Goal: Browse casually

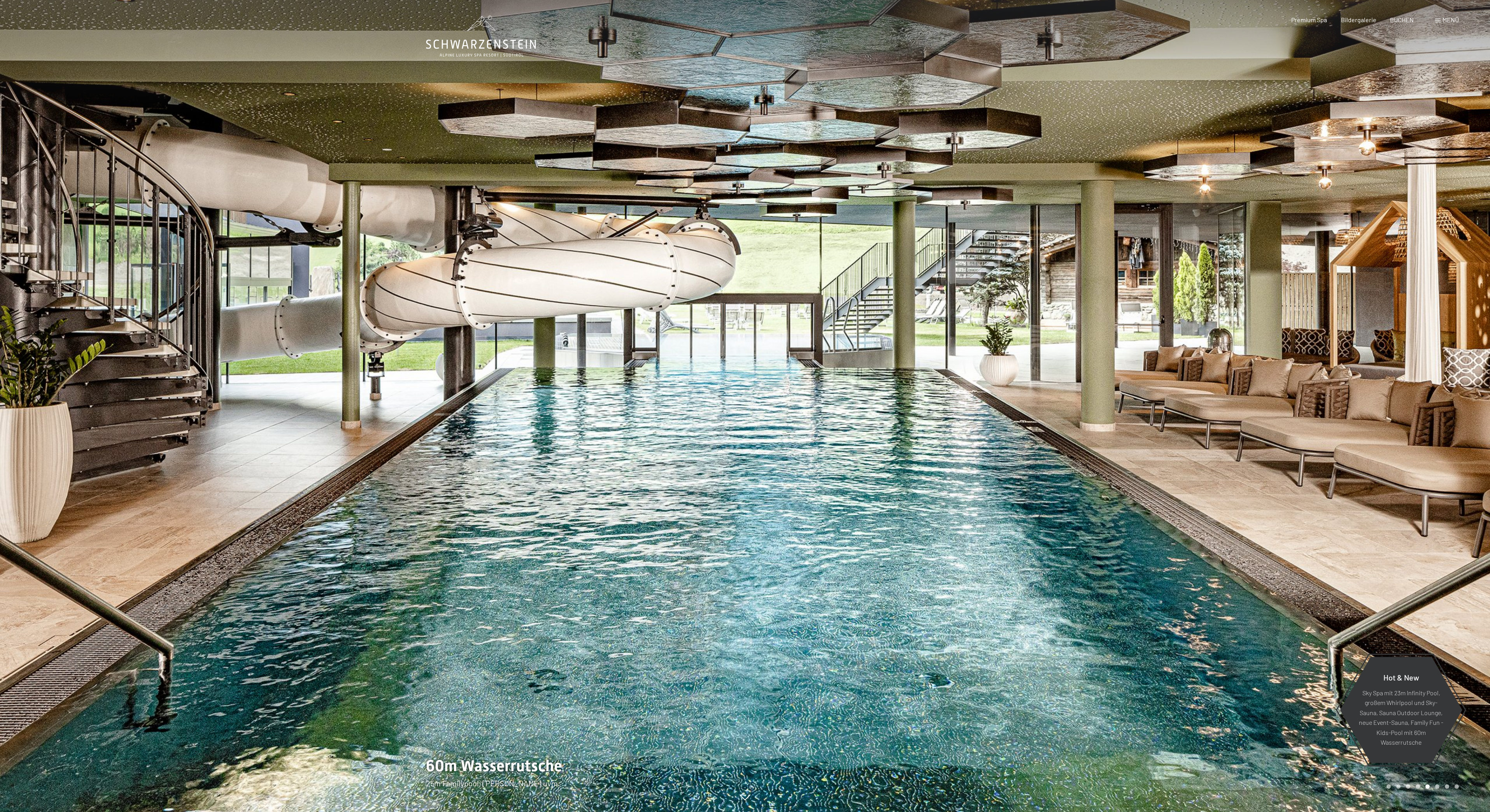
click at [1134, 257] on div at bounding box center [1118, 406] width 745 height 812
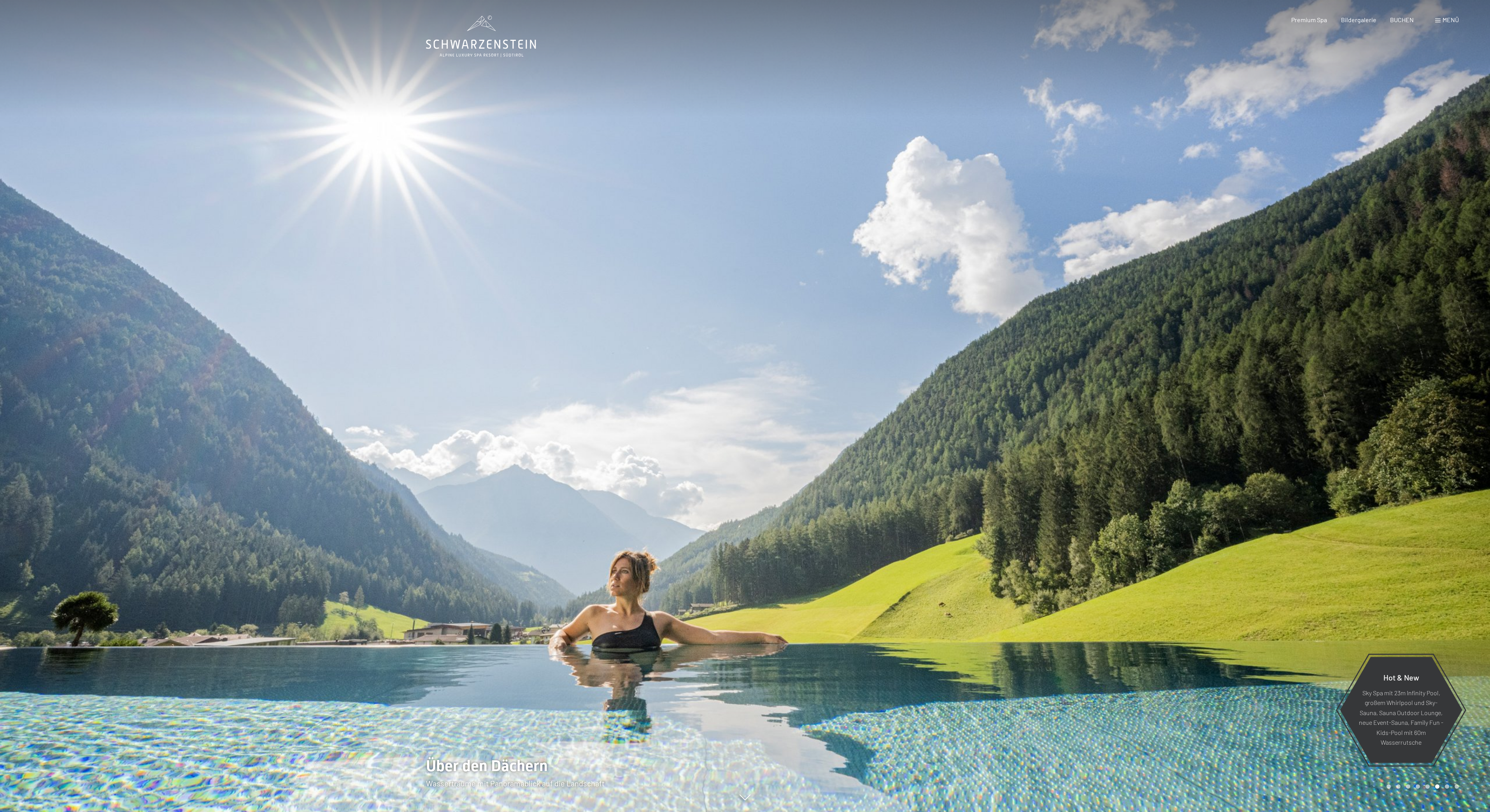
click at [1138, 257] on div at bounding box center [1118, 406] width 745 height 812
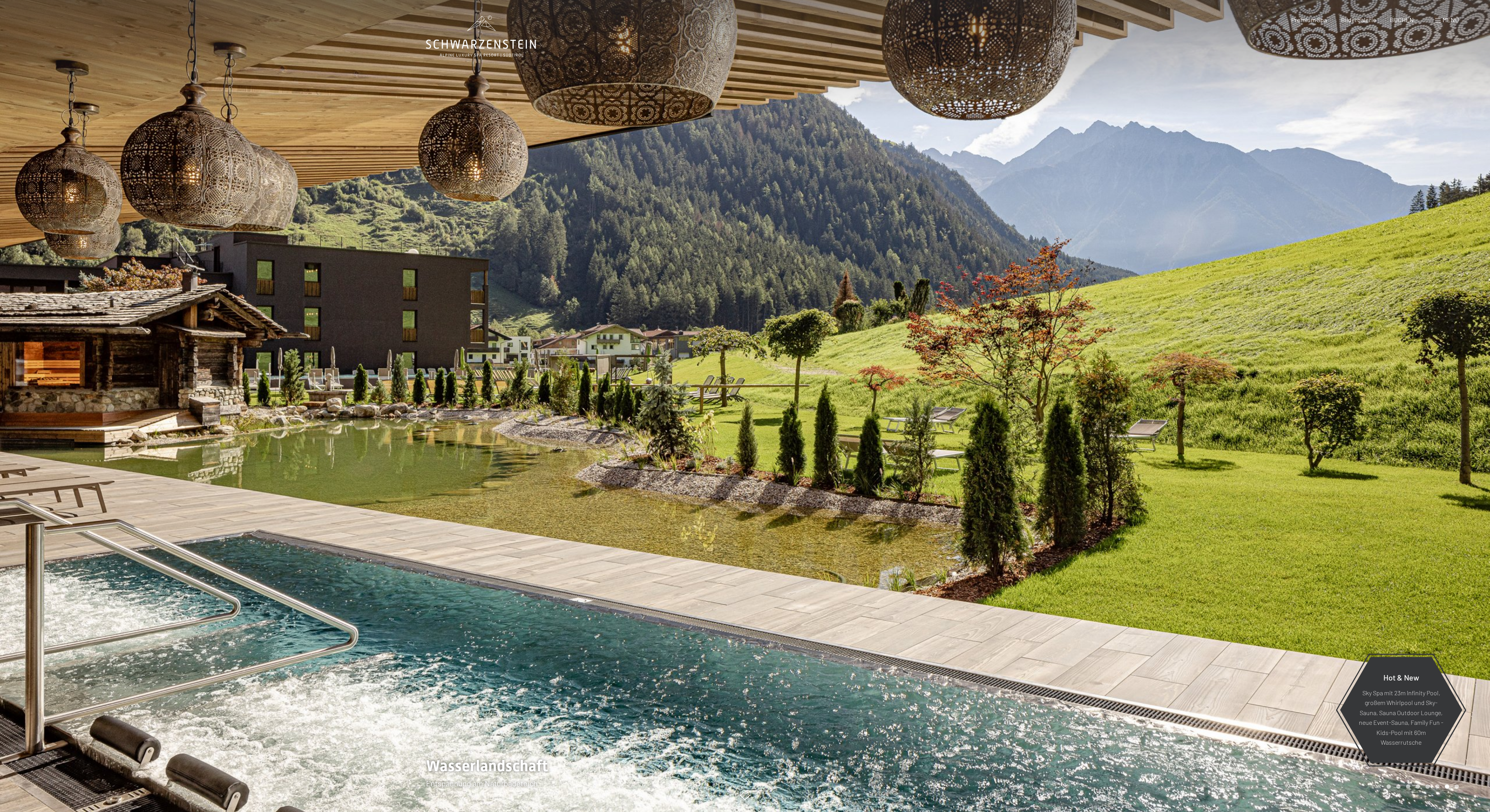
click at [1138, 257] on div at bounding box center [1118, 406] width 745 height 812
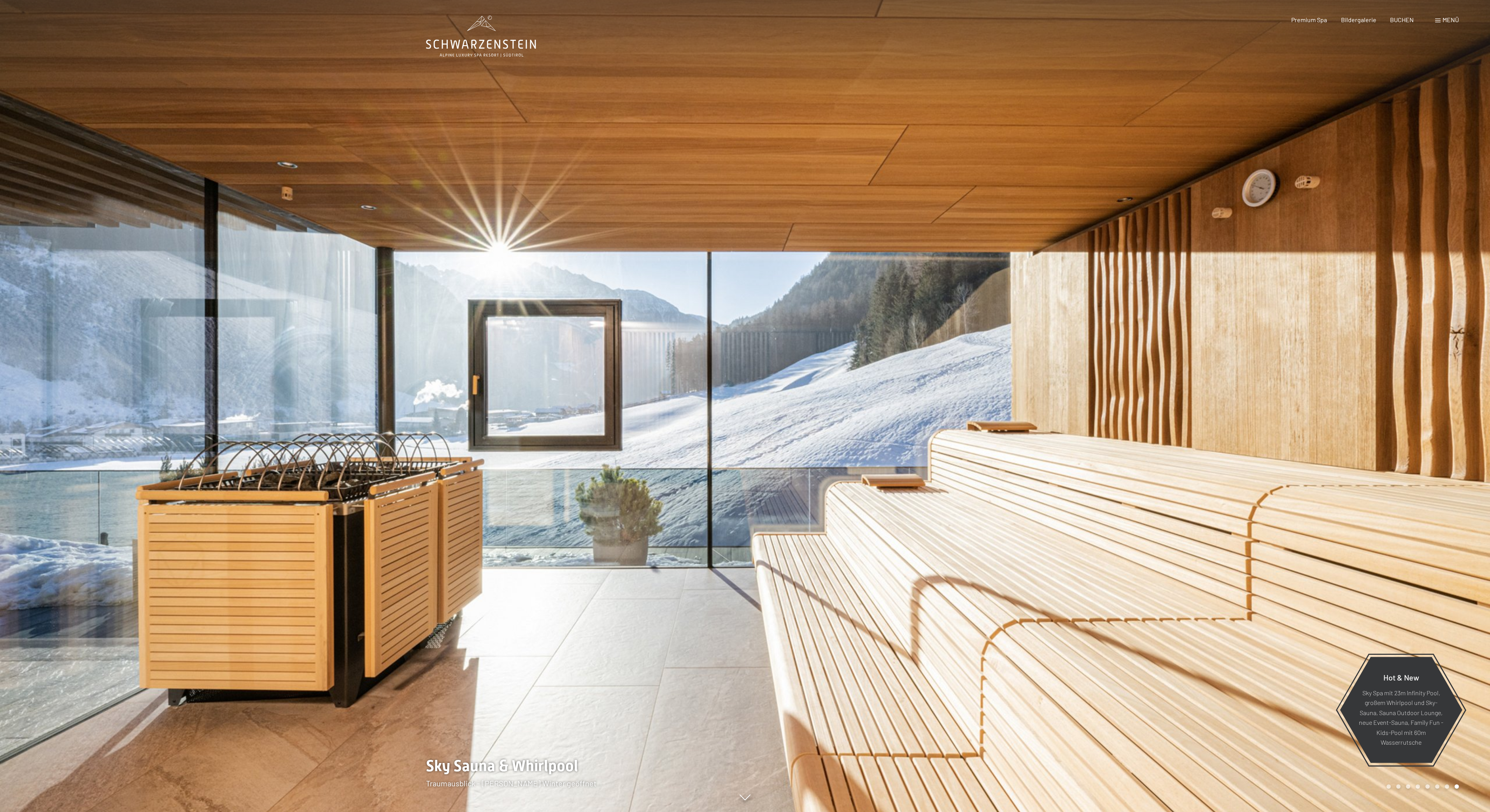
click at [1138, 257] on div at bounding box center [1118, 406] width 745 height 812
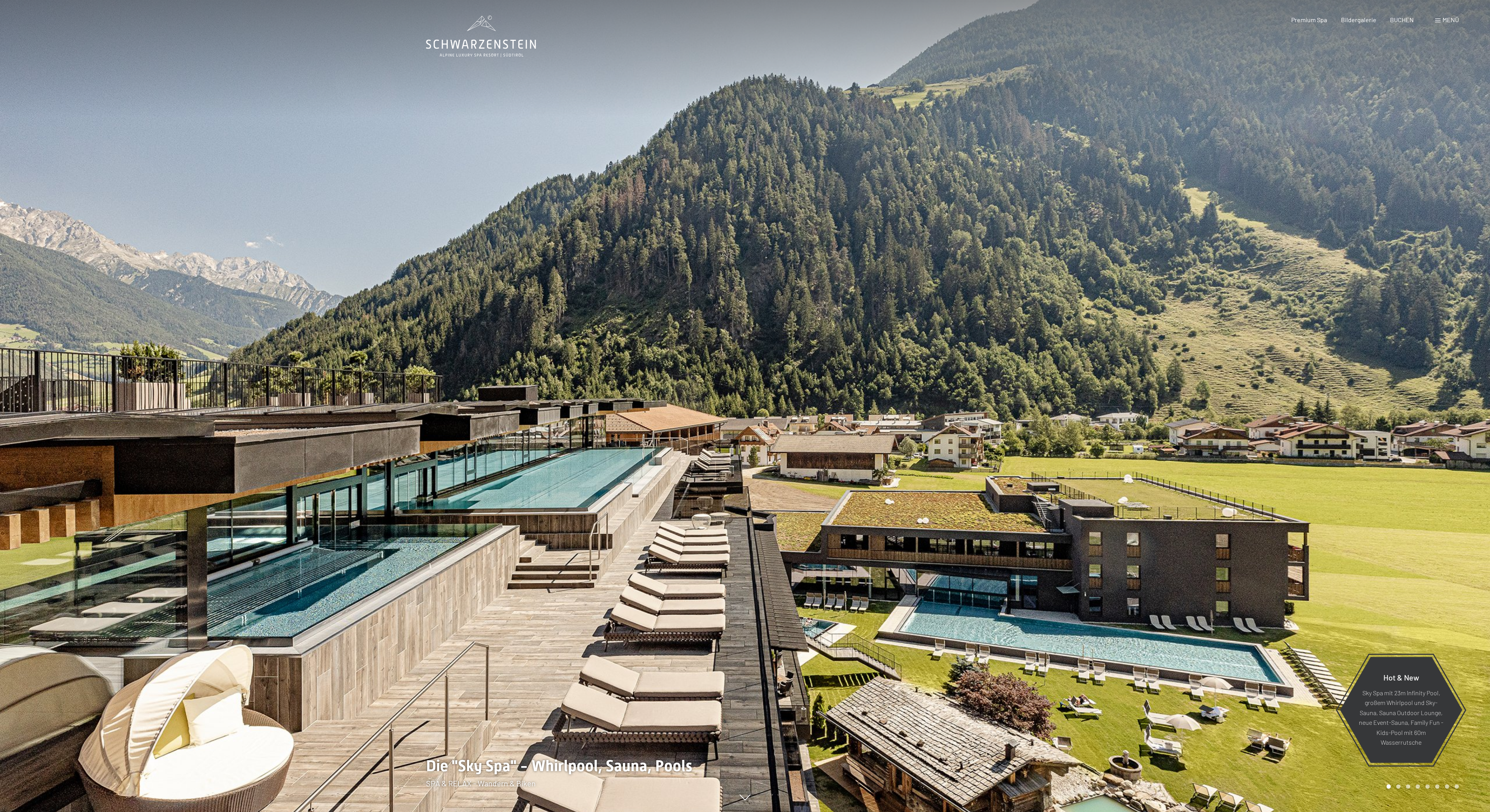
click at [1127, 261] on div at bounding box center [1118, 406] width 745 height 812
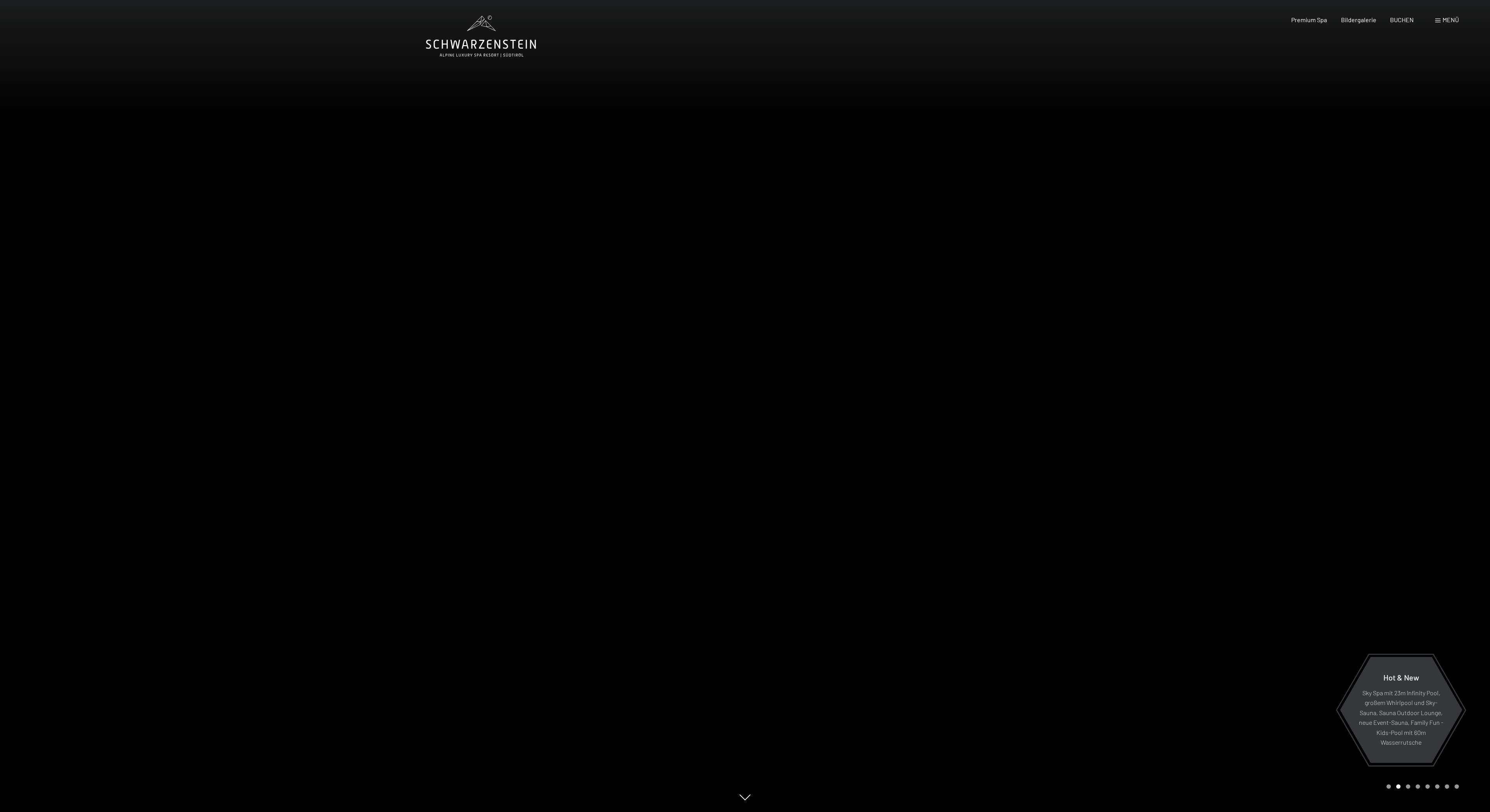
click at [1115, 267] on div at bounding box center [1118, 406] width 745 height 812
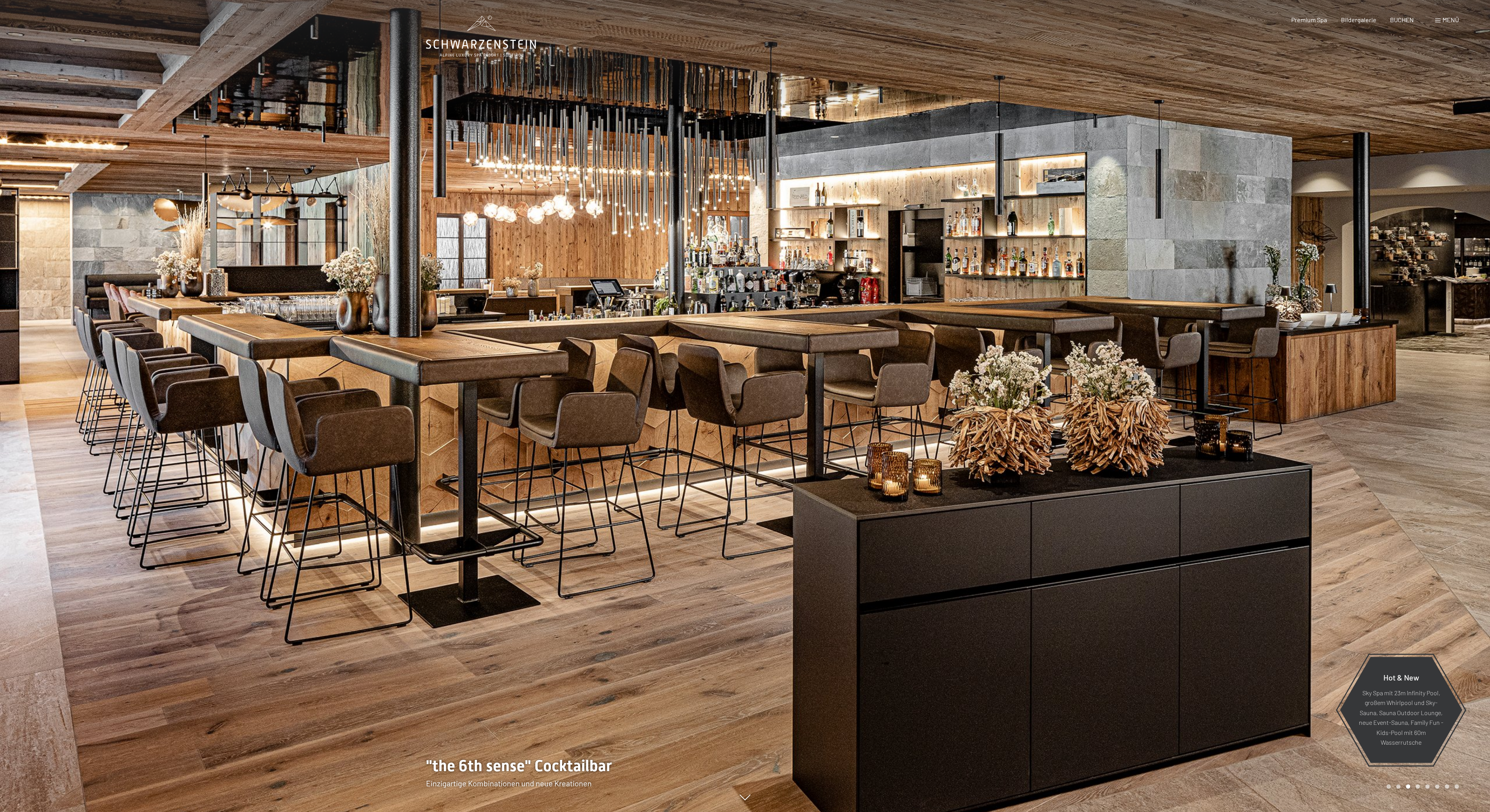
click at [1115, 267] on div at bounding box center [1118, 406] width 745 height 812
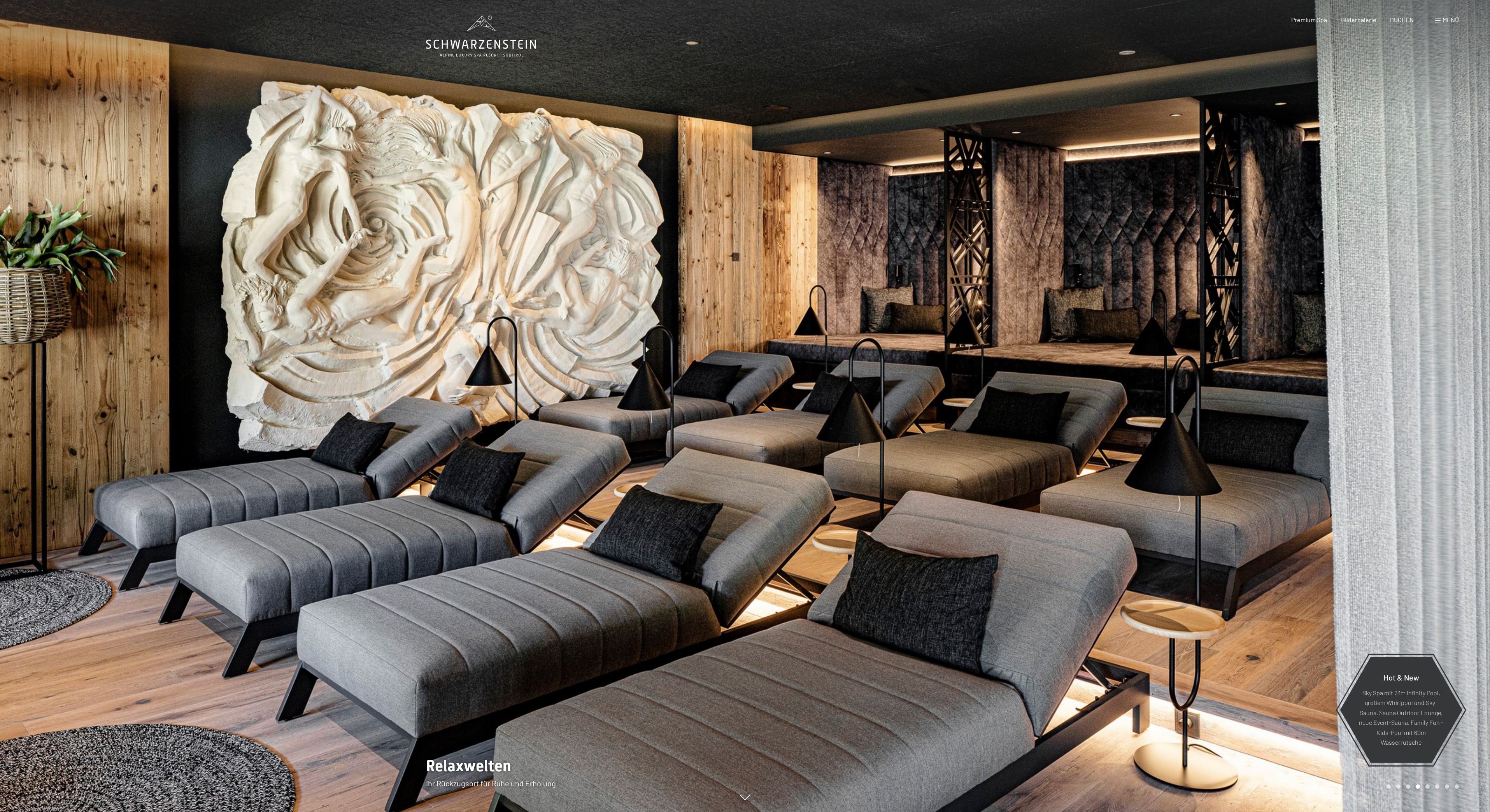
click at [1114, 268] on div at bounding box center [1118, 406] width 745 height 812
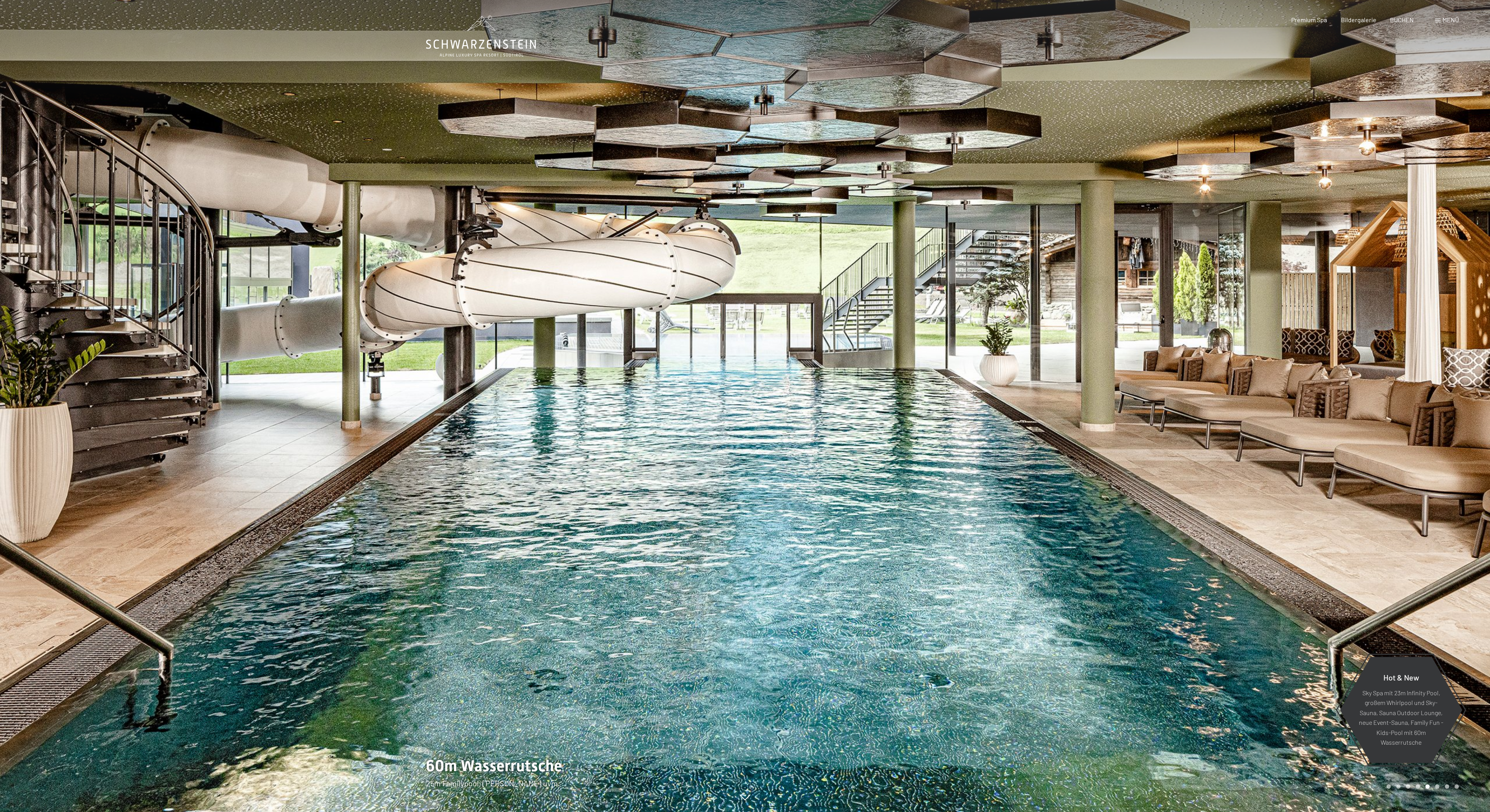
click at [1111, 268] on div at bounding box center [1118, 406] width 745 height 812
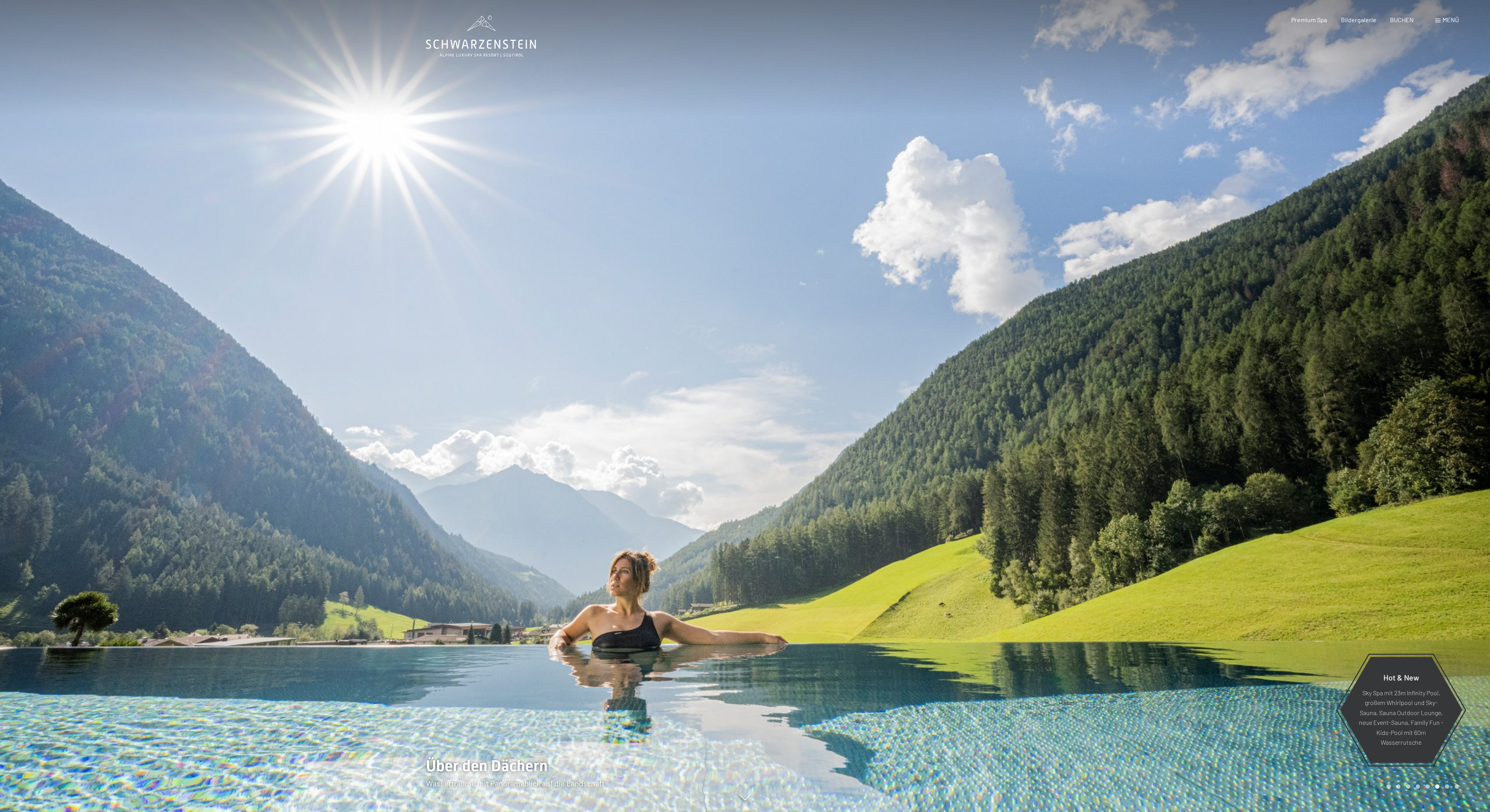
click at [1109, 269] on div at bounding box center [1118, 406] width 745 height 812
